Goal: Navigation & Orientation: Find specific page/section

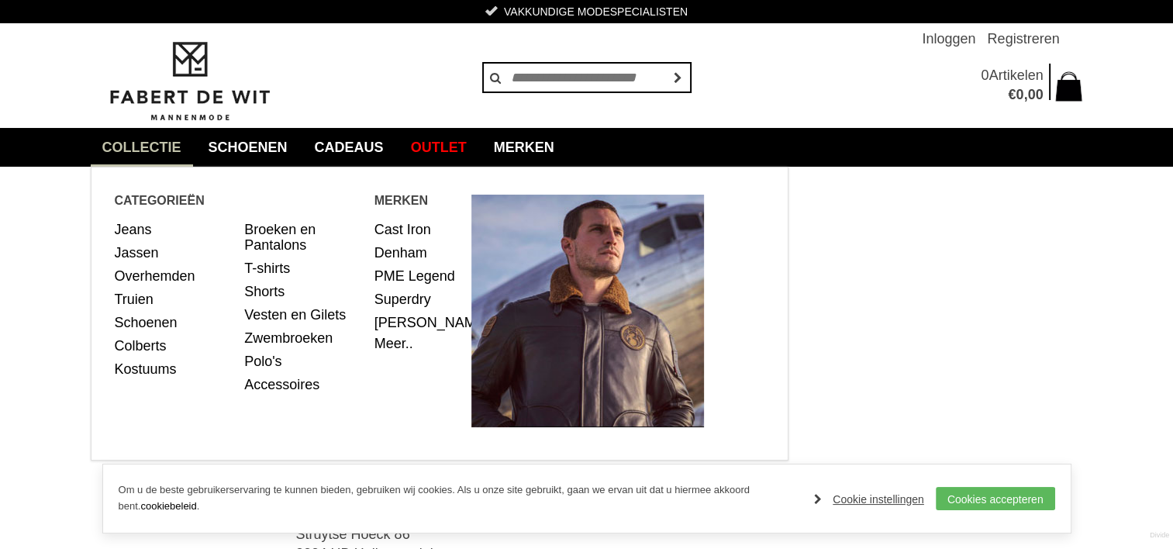
click at [172, 147] on link "collectie" at bounding box center [142, 147] width 102 height 39
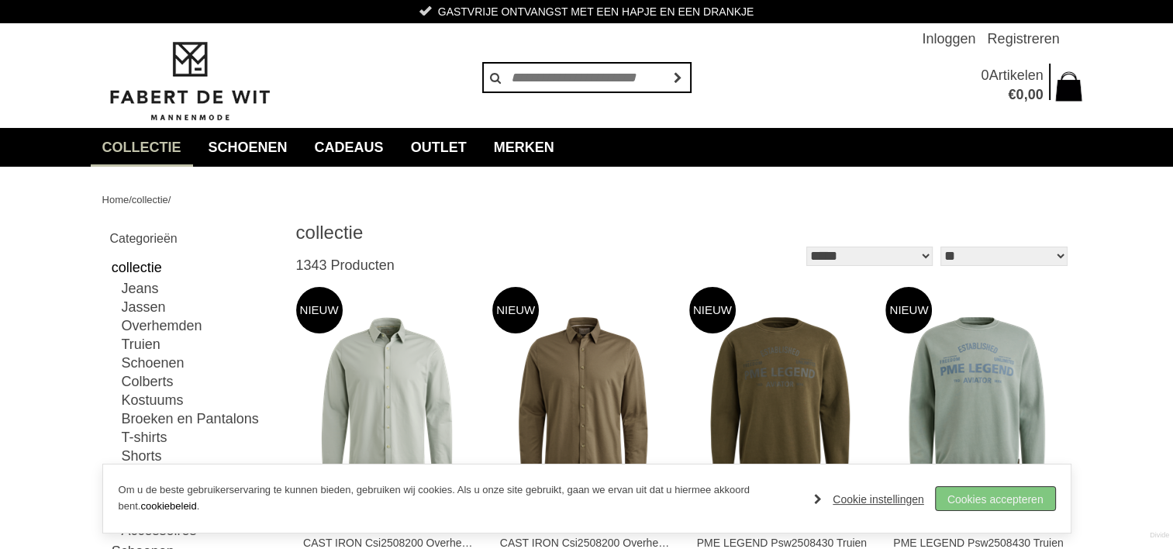
click at [1049, 498] on link "Cookies accepteren" at bounding box center [995, 498] width 119 height 23
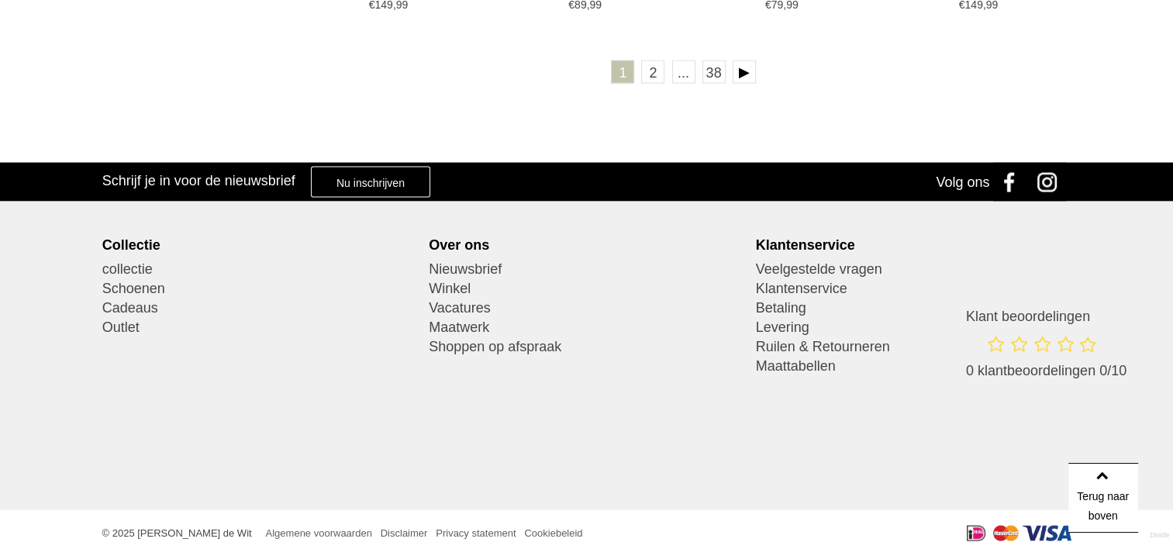
scroll to position [3096, 0]
